Goal: Task Accomplishment & Management: Use online tool/utility

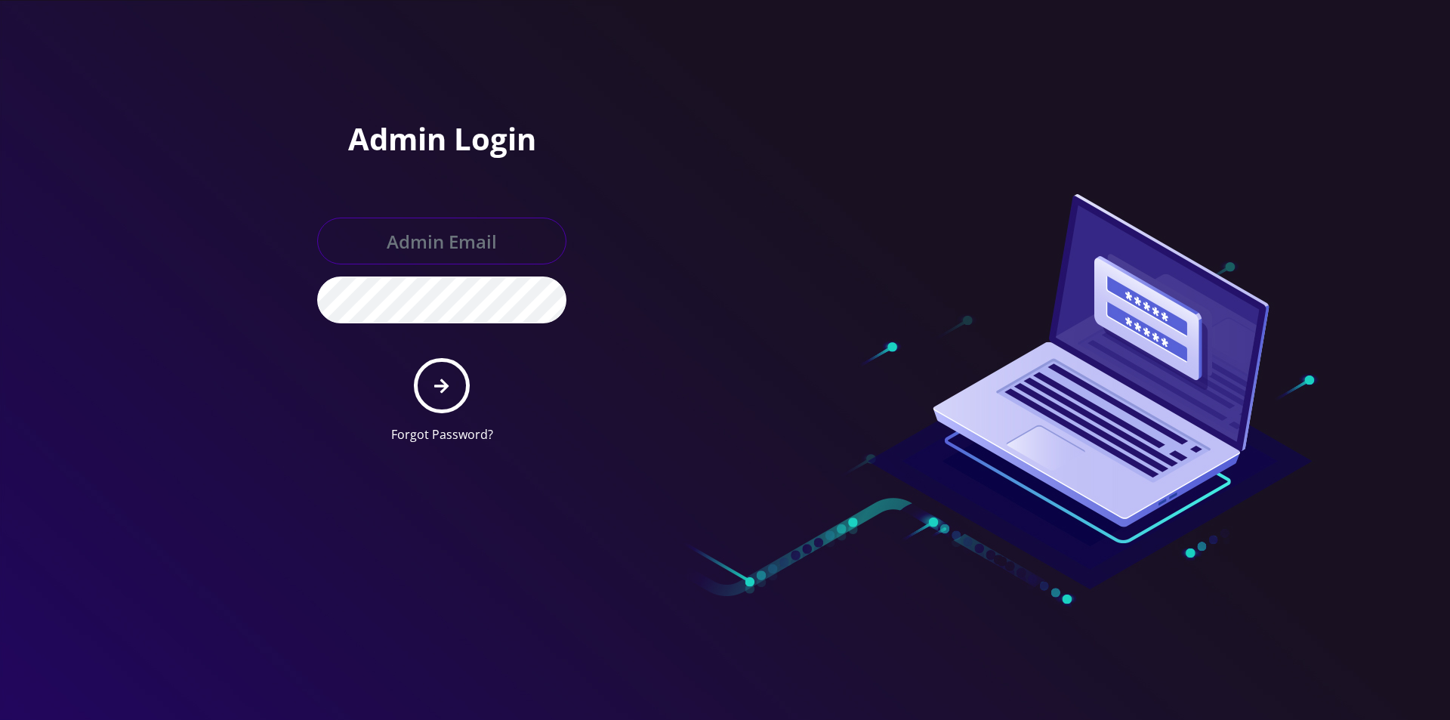
type input "master@britewireless.com"
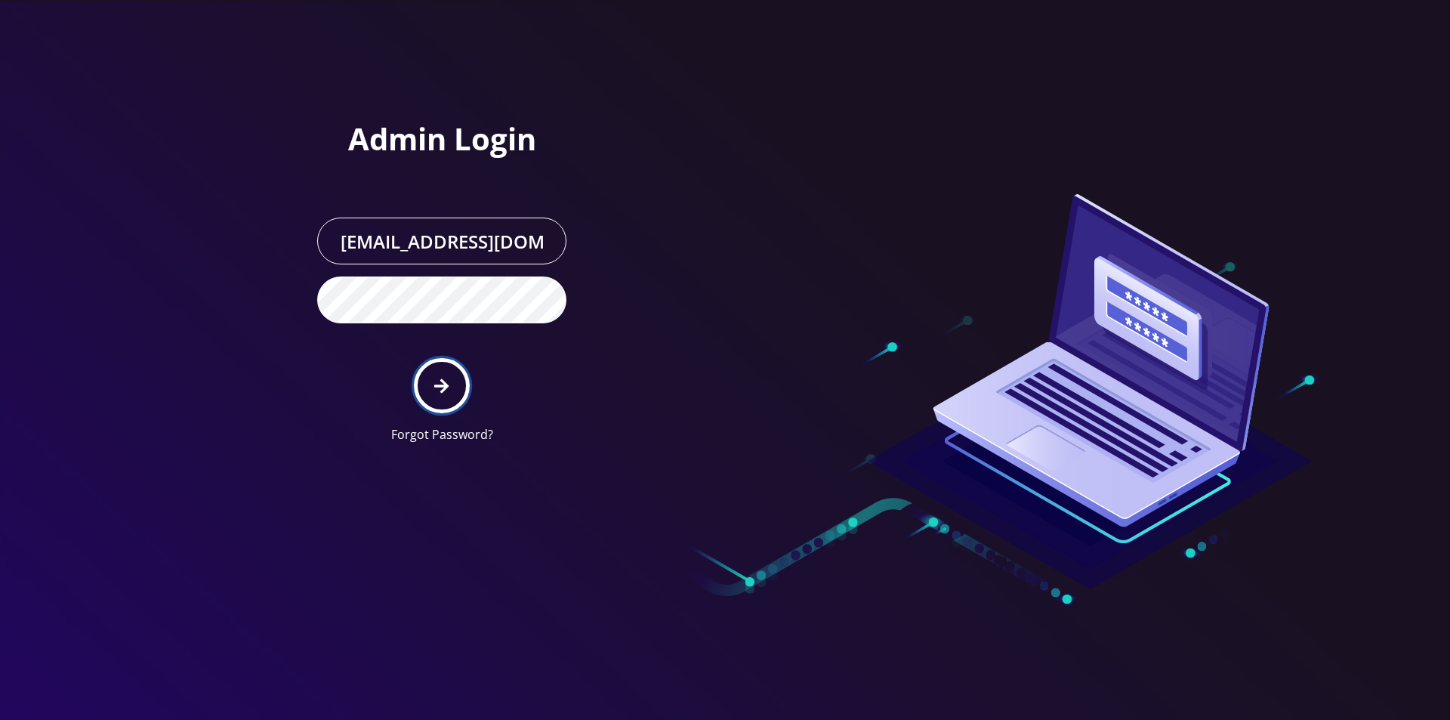
click at [446, 390] on icon "submit" at bounding box center [441, 386] width 14 height 17
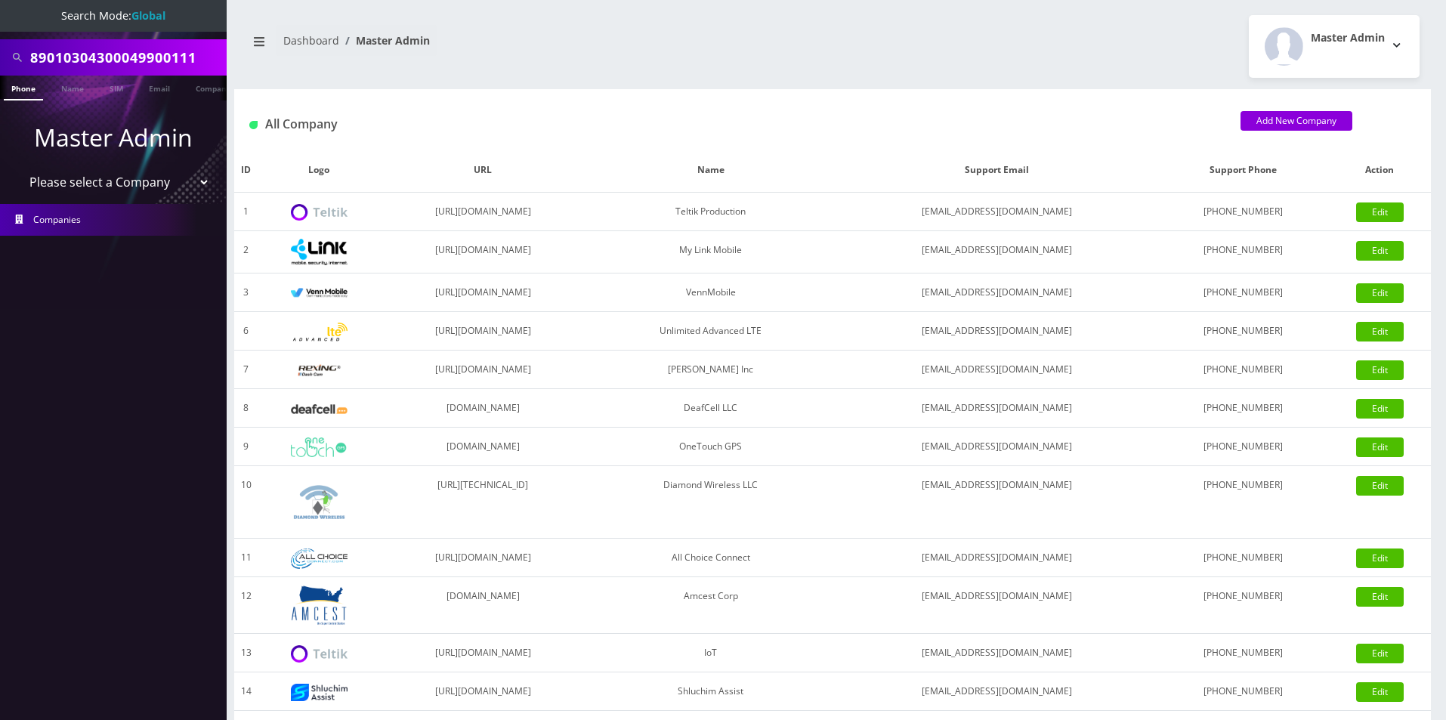
click at [75, 186] on select "Please select a Company Teltik Production My Link Mobile VennMobile Unlimited A…" at bounding box center [113, 182] width 193 height 29
select select "13"
click at [17, 168] on select "Please select a Company Teltik Production My Link Mobile VennMobile Unlimited A…" at bounding box center [113, 182] width 193 height 29
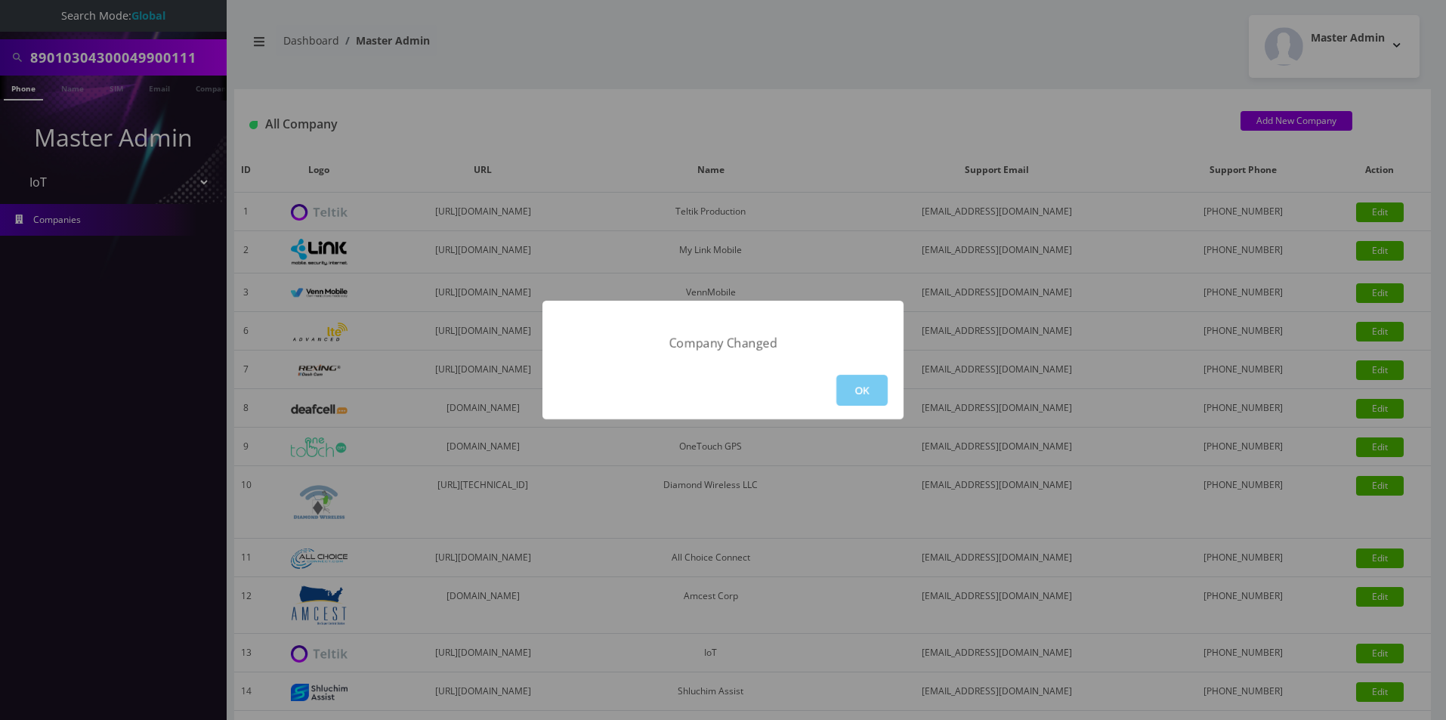
click at [854, 394] on button "OK" at bounding box center [861, 390] width 51 height 31
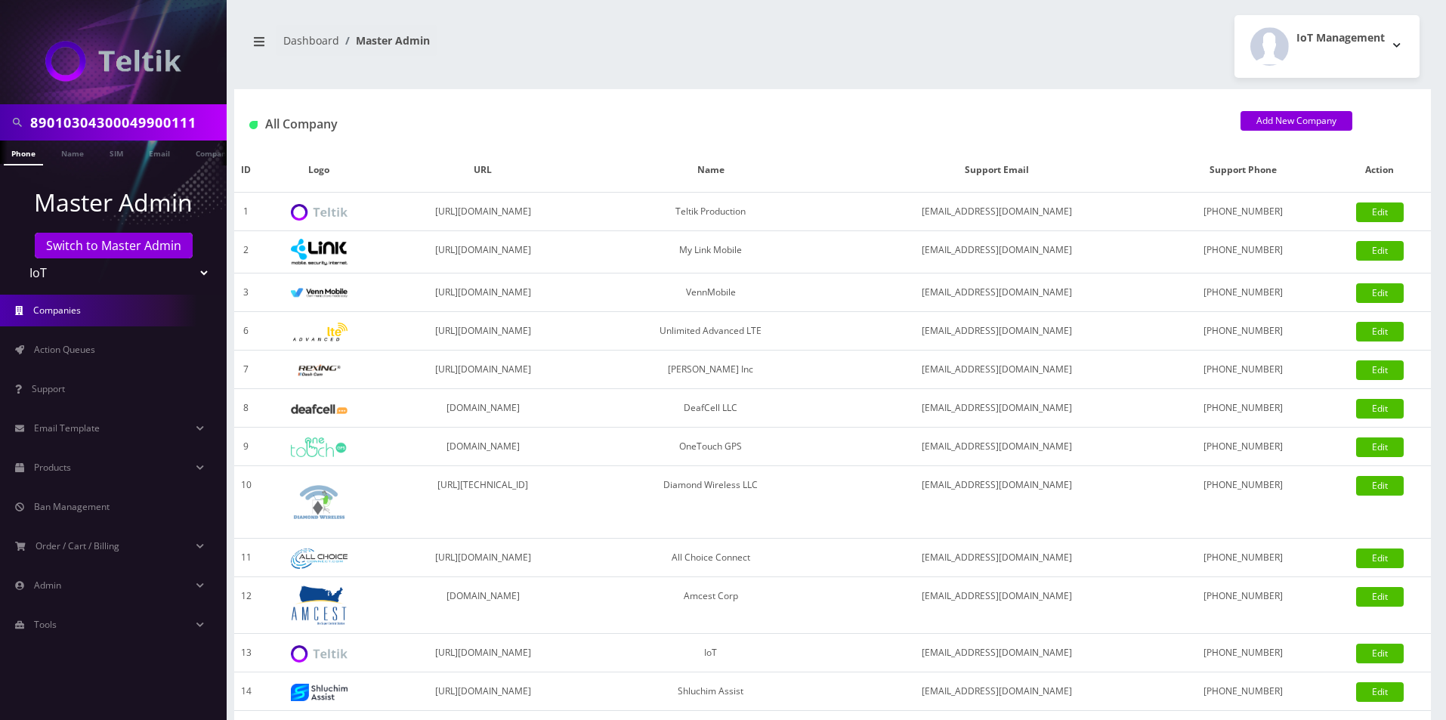
click at [32, 271] on select "Teltik Production My Link Mobile VennMobile Unlimited Advanced LTE Rexing Inc D…" at bounding box center [113, 272] width 193 height 29
select select "23"
click at [17, 258] on select "Teltik Production My Link Mobile VennMobile Unlimited Advanced LTE Rexing Inc D…" at bounding box center [113, 272] width 193 height 29
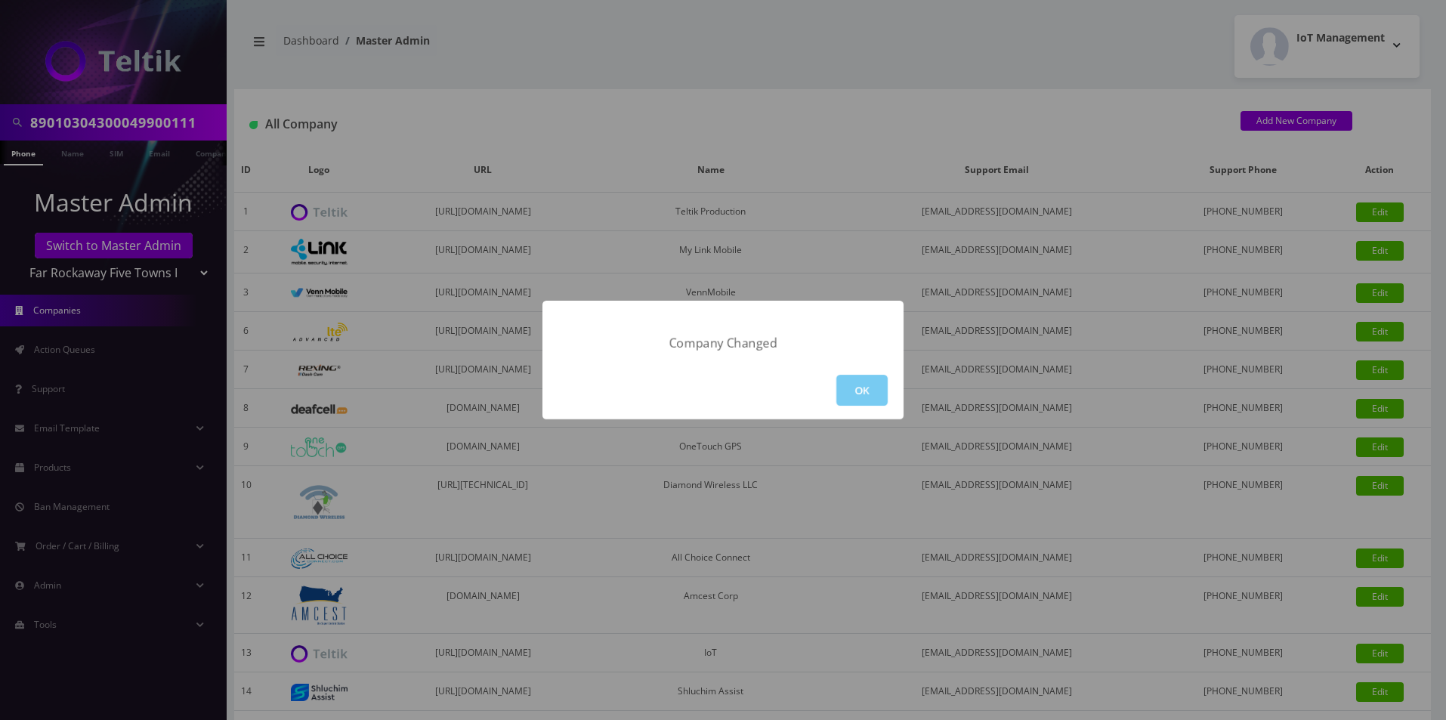
click at [866, 399] on button "OK" at bounding box center [861, 390] width 51 height 31
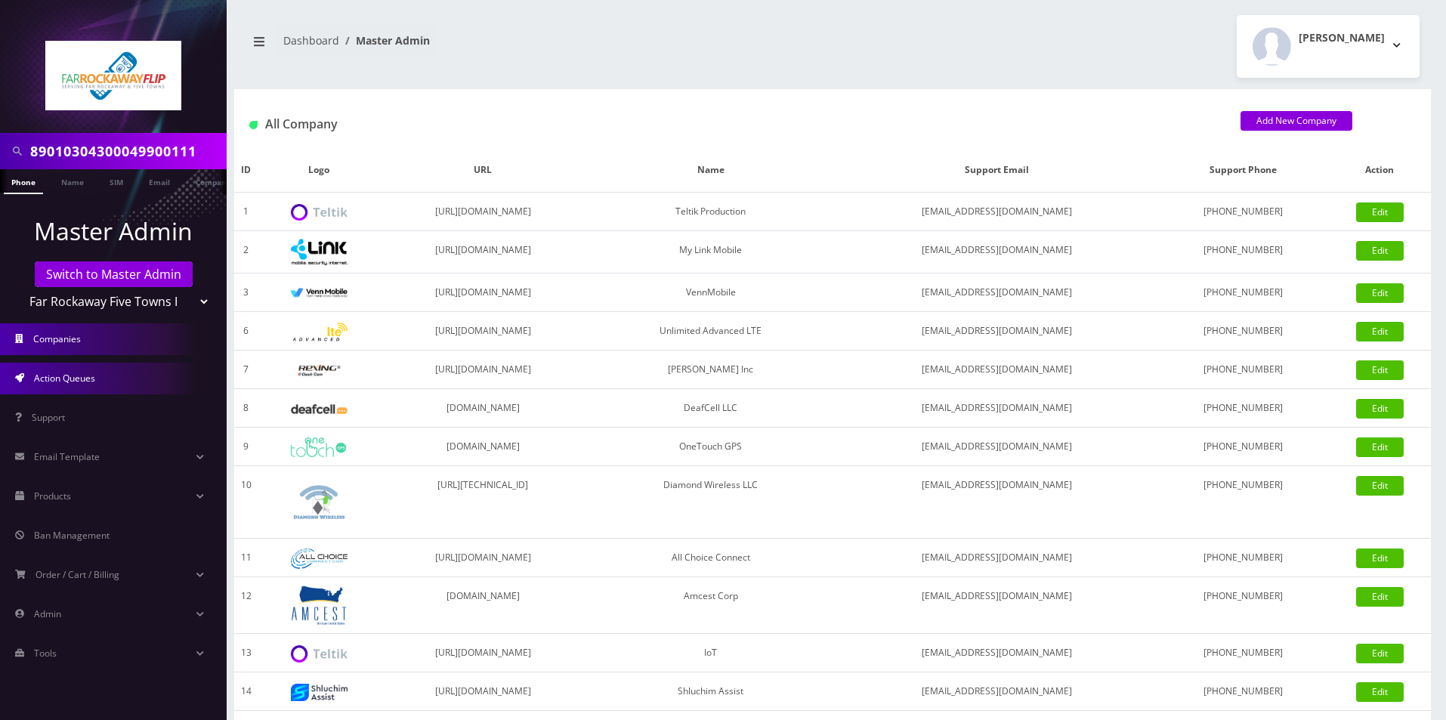
click at [86, 368] on link "Action Queues" at bounding box center [113, 379] width 227 height 32
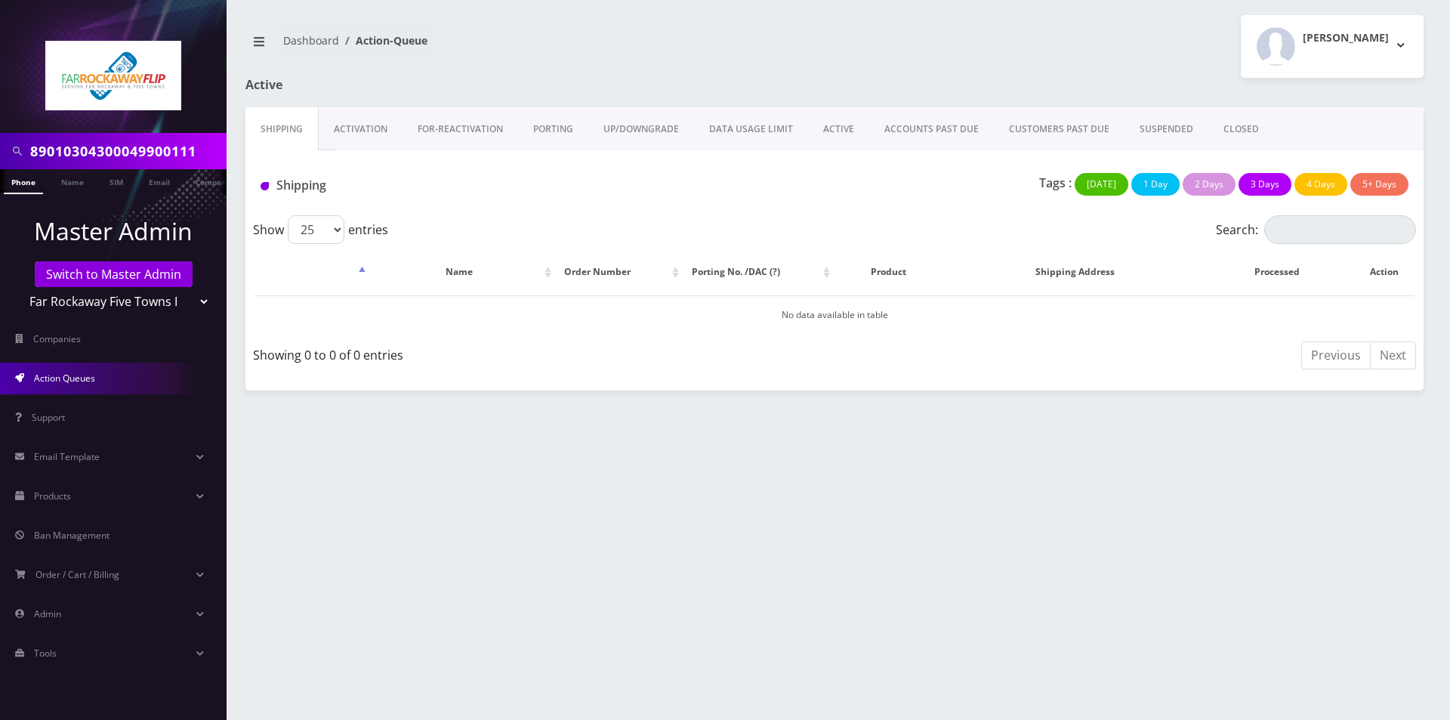
click at [347, 141] on link "Activation" at bounding box center [361, 129] width 84 height 44
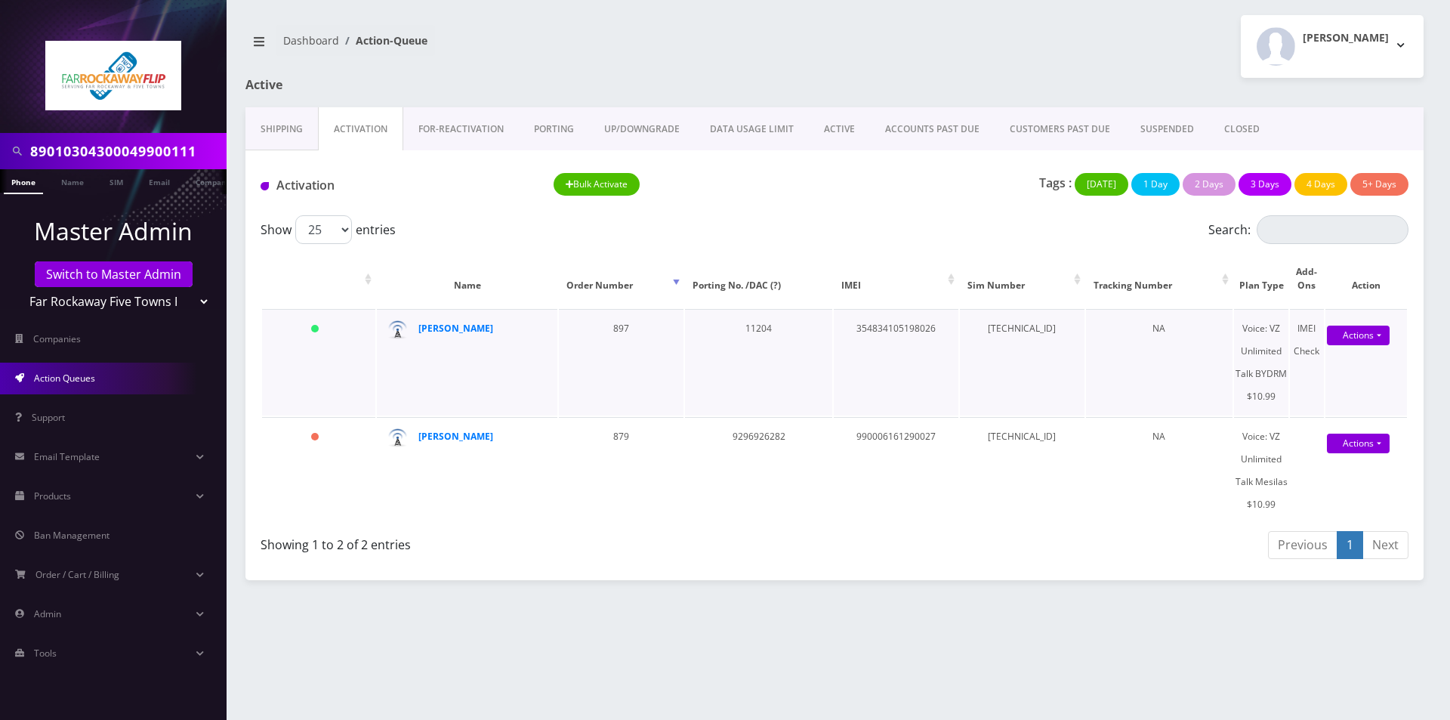
click at [1001, 334] on td "[TECHNICAL_ID]" at bounding box center [1022, 362] width 125 height 107
click at [826, 149] on link "ACTIVE" at bounding box center [839, 129] width 61 height 44
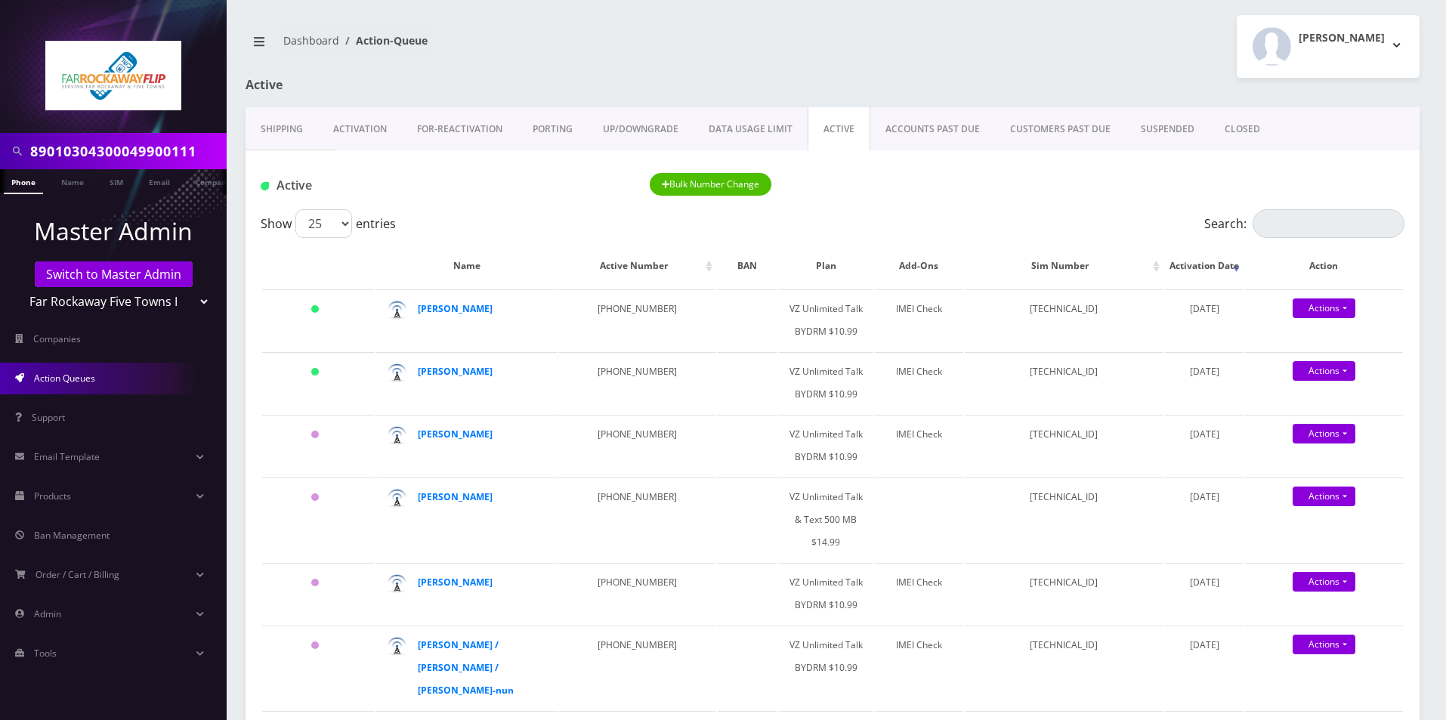
click at [362, 144] on link "Activation" at bounding box center [360, 129] width 84 height 44
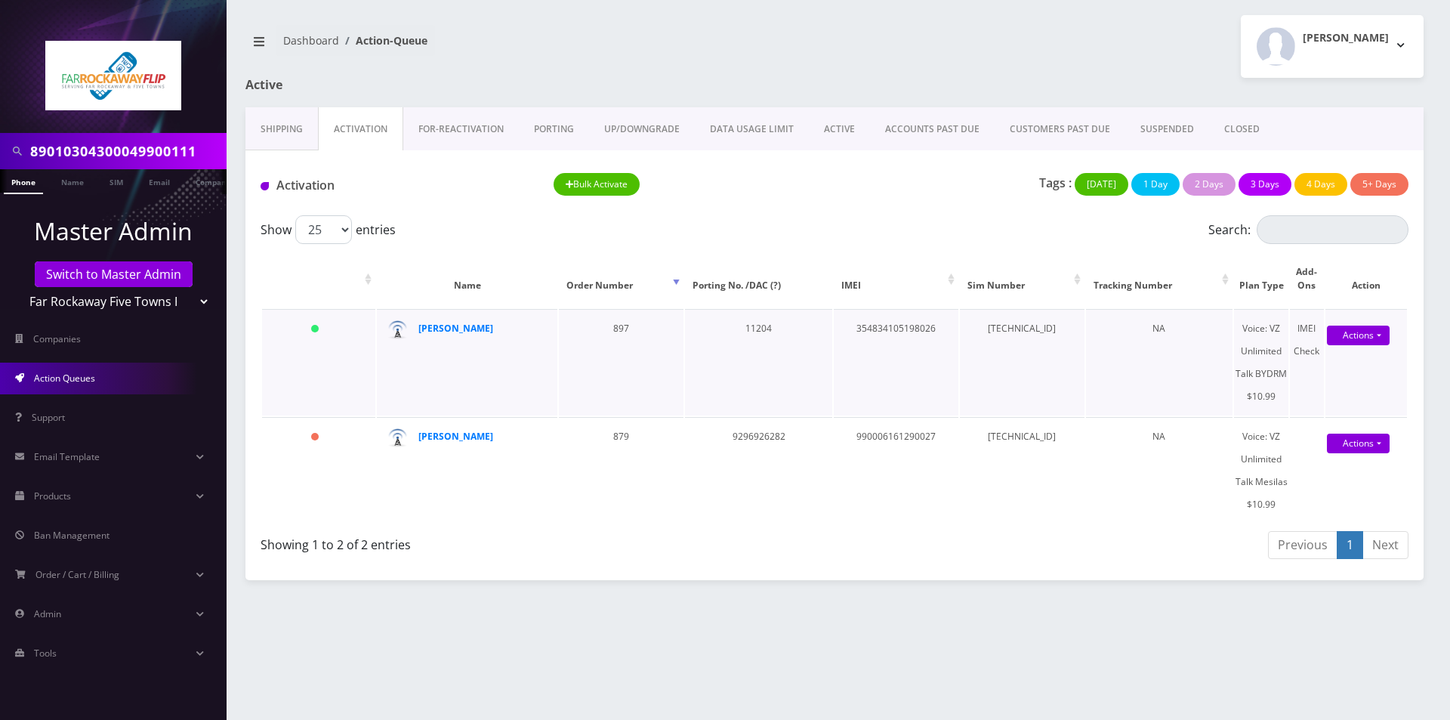
click at [983, 334] on td "[TECHNICAL_ID]" at bounding box center [1022, 362] width 125 height 107
copy td "[TECHNICAL_ID]"
click at [866, 343] on td "354834105198026" at bounding box center [896, 362] width 125 height 107
click at [866, 330] on td "354834105198026" at bounding box center [896, 362] width 125 height 107
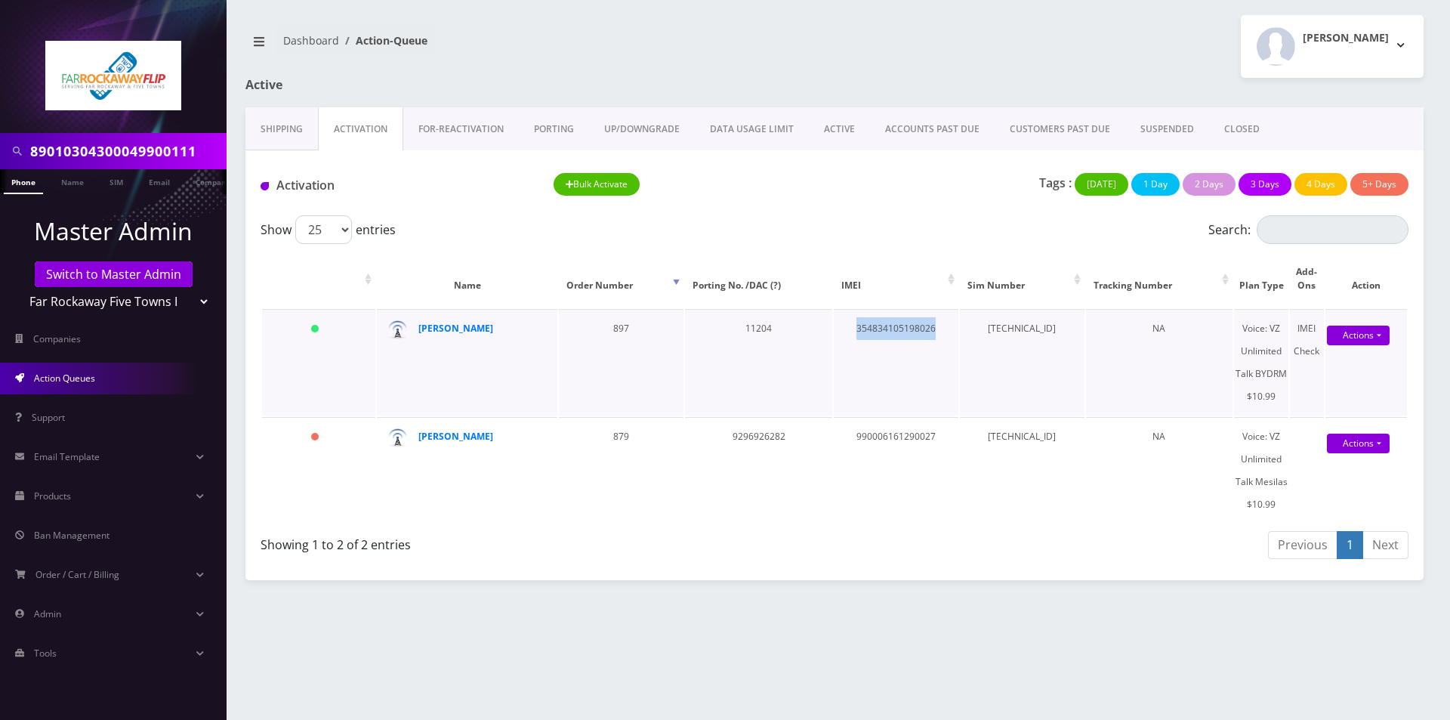
click at [866, 330] on td "354834105198026" at bounding box center [896, 362] width 125 height 107
copy td "354834105198026"
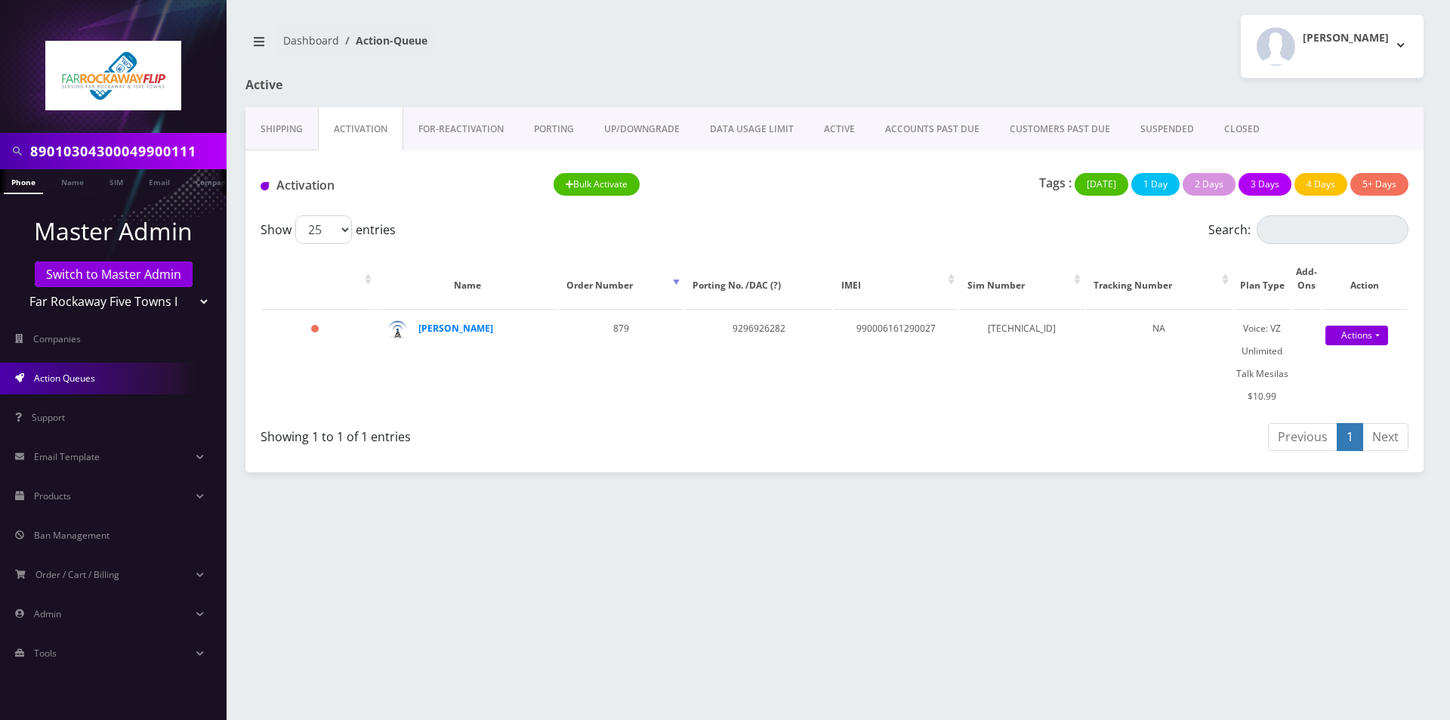
click at [839, 125] on link "ACTIVE" at bounding box center [839, 129] width 61 height 44
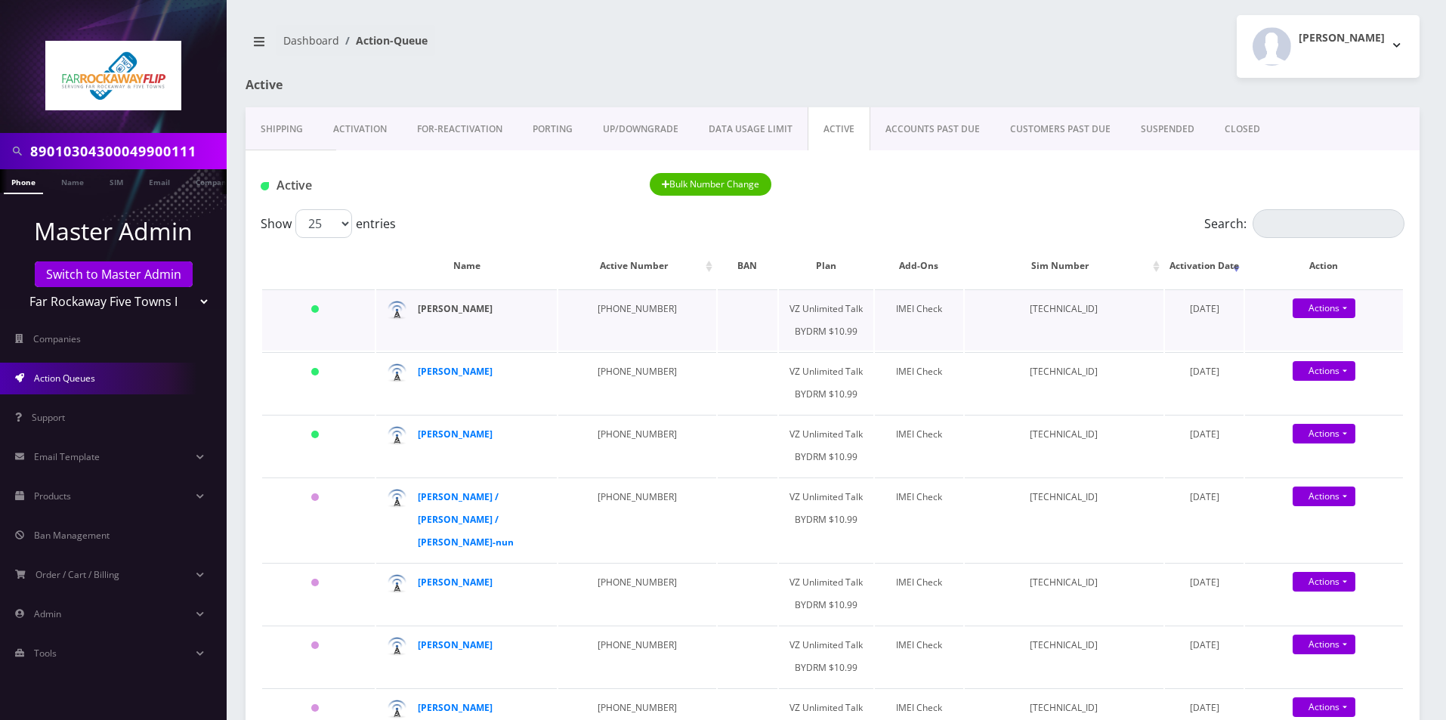
click at [470, 309] on strong "[PERSON_NAME]" at bounding box center [455, 308] width 75 height 13
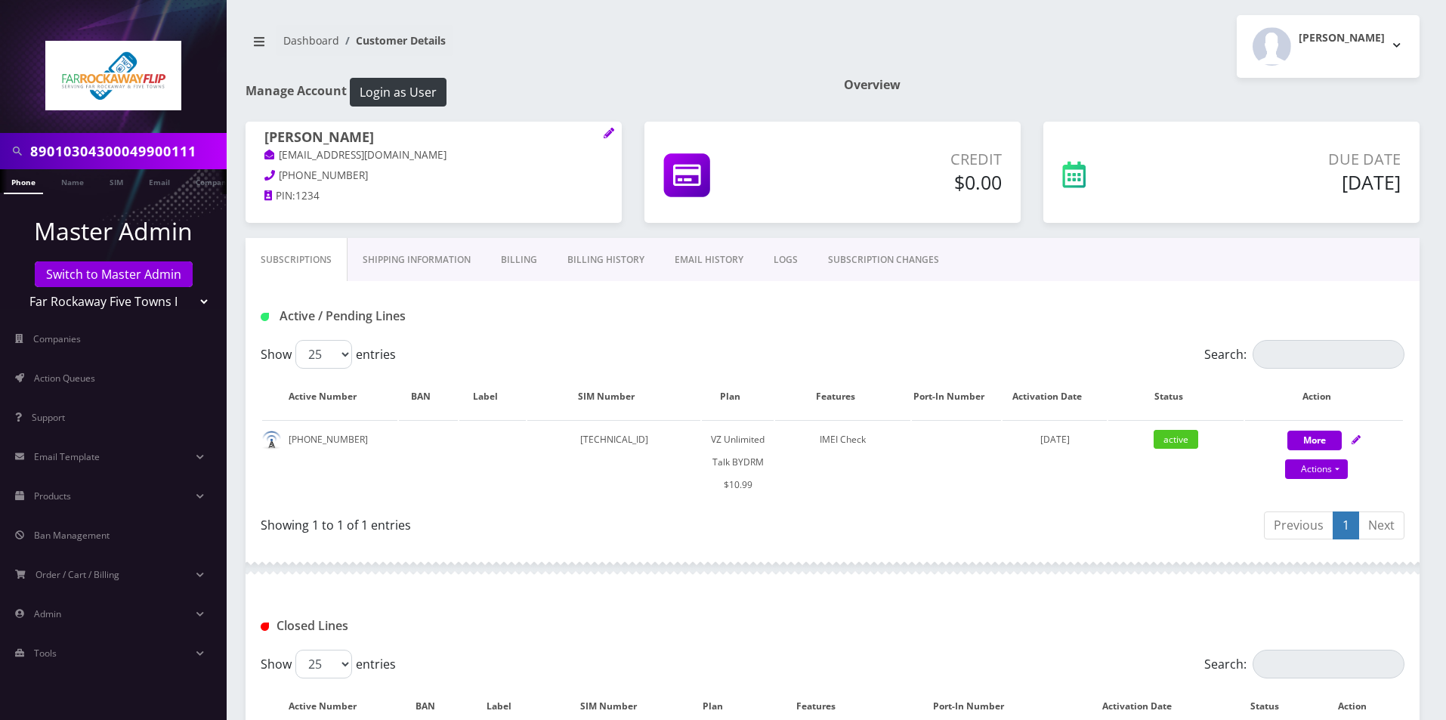
click at [689, 265] on link "EMAIL HISTORY" at bounding box center [708, 260] width 99 height 44
